Goal: Find specific page/section: Find specific page/section

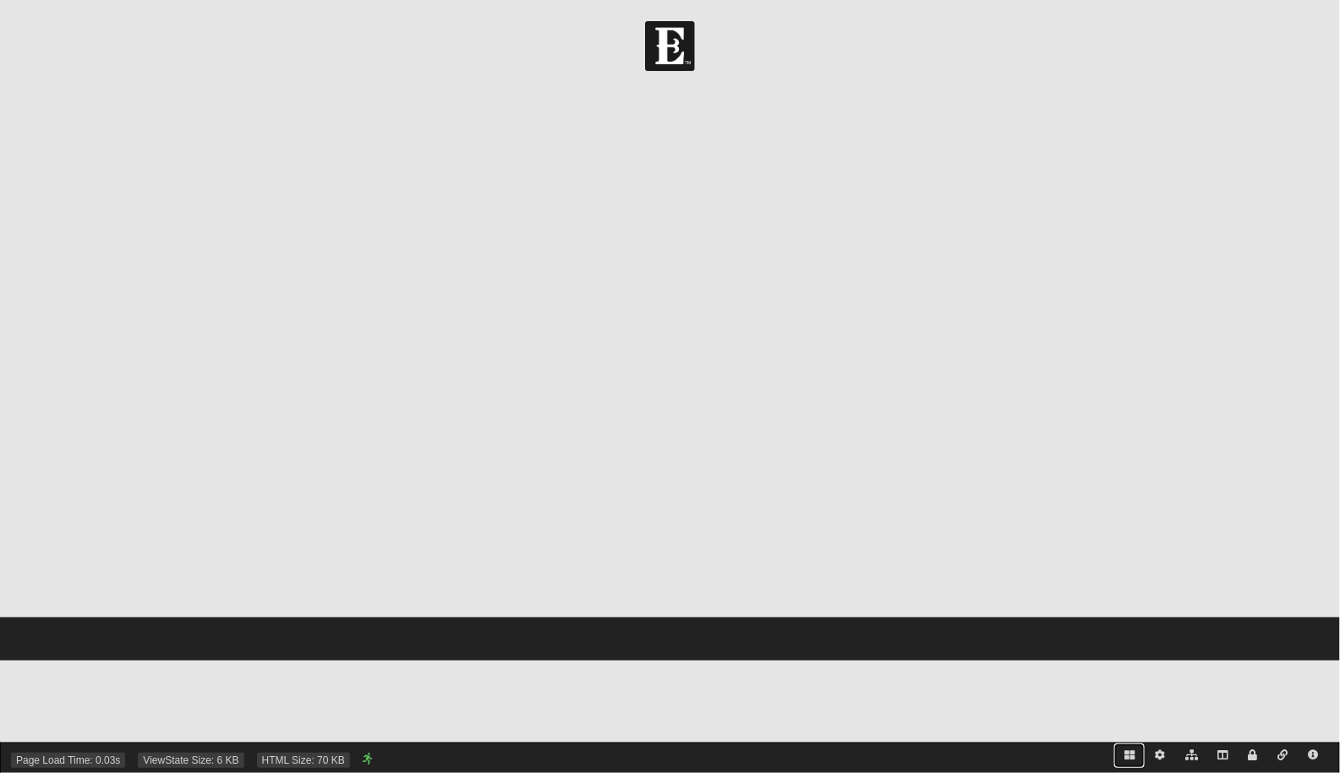
click at [1128, 749] on link at bounding box center [1129, 755] width 30 height 25
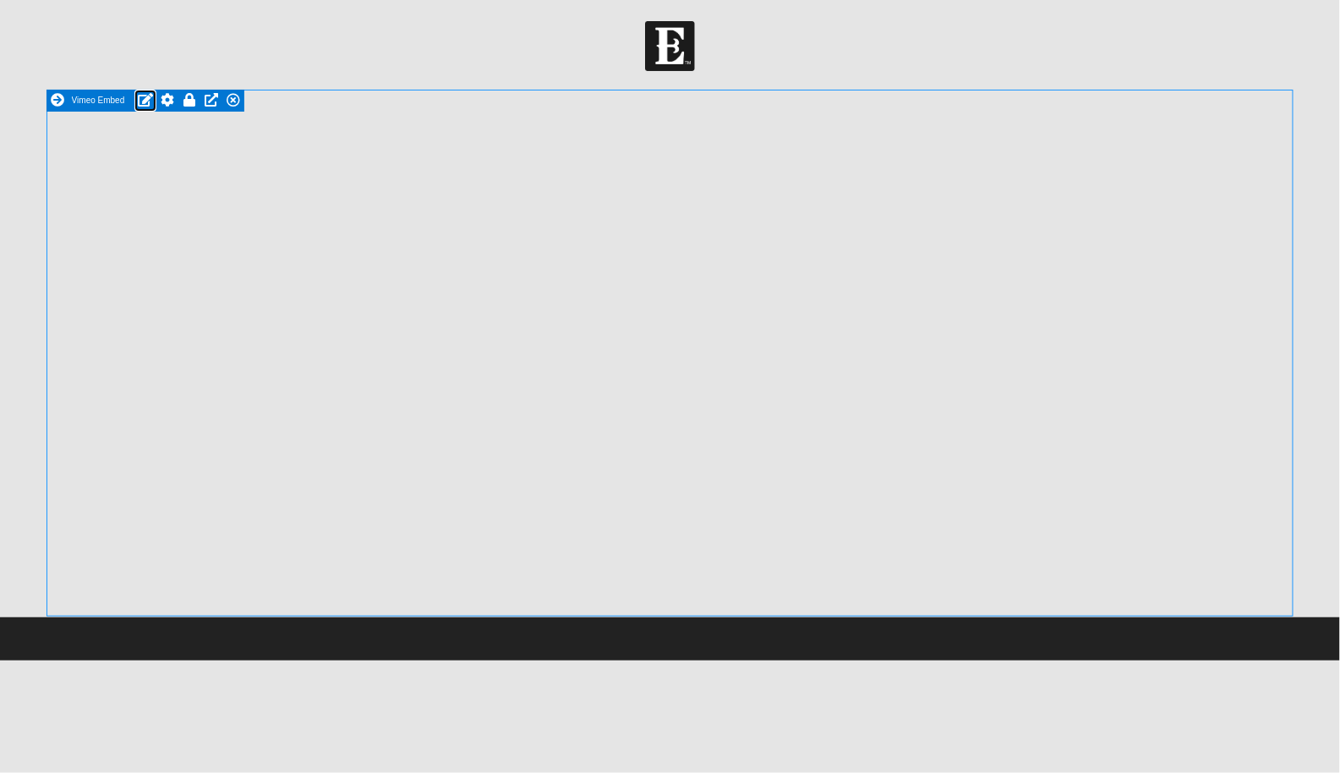
click at [141, 98] on icon at bounding box center [145, 100] width 15 height 14
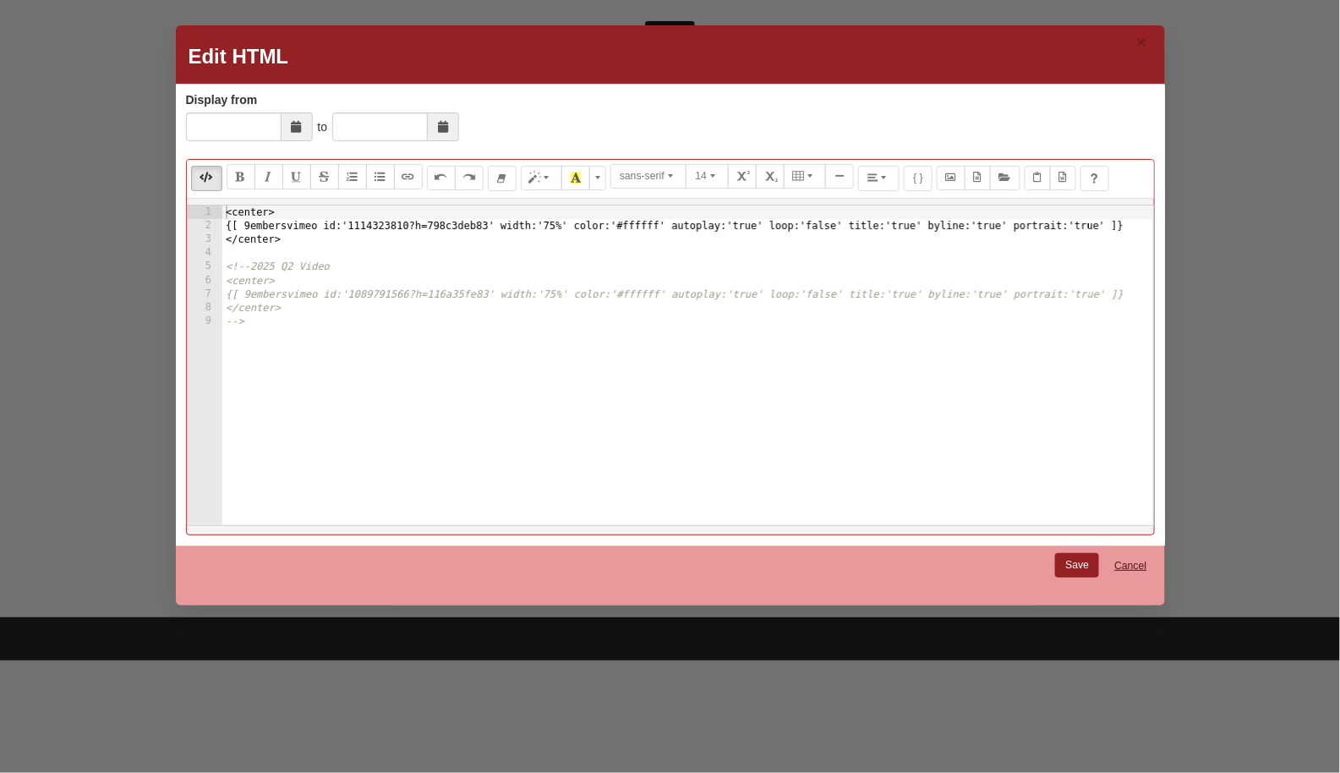
click at [1130, 563] on link "Cancel" at bounding box center [1130, 566] width 54 height 26
